Goal: Find contact information: Find contact information

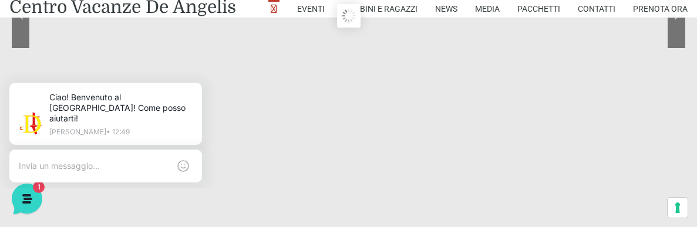
scroll to position [235, 0]
click at [193, 81] on button at bounding box center [199, 85] width 19 height 19
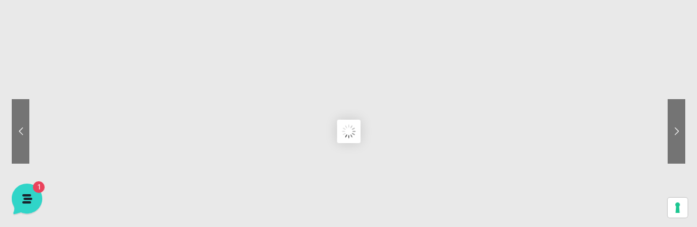
scroll to position [0, 0]
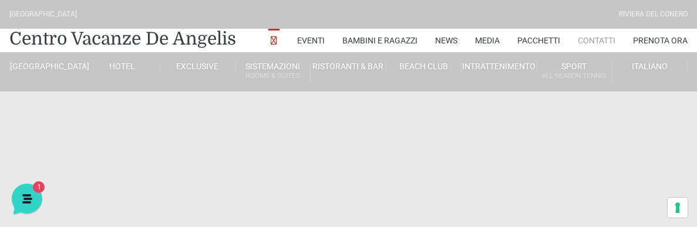
click at [590, 41] on link "Contatti" at bounding box center [597, 40] width 38 height 23
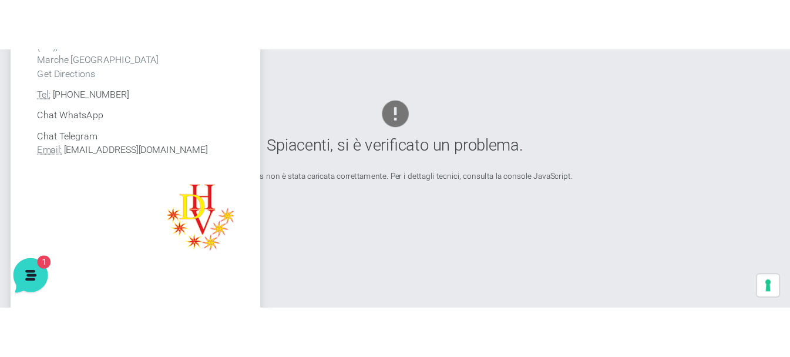
scroll to position [423, 0]
